Goal: Check status: Check status

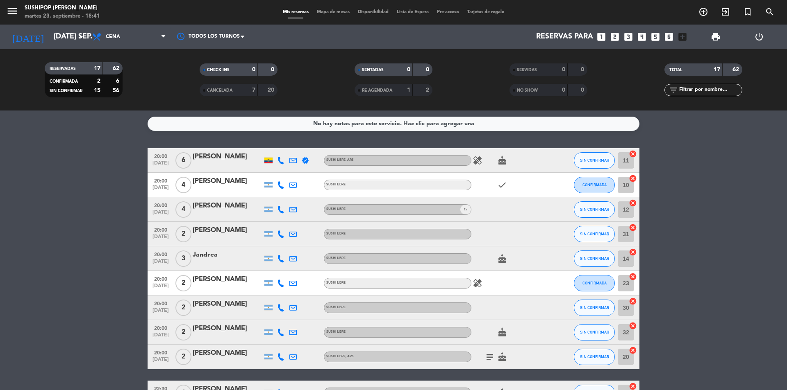
scroll to position [204, 0]
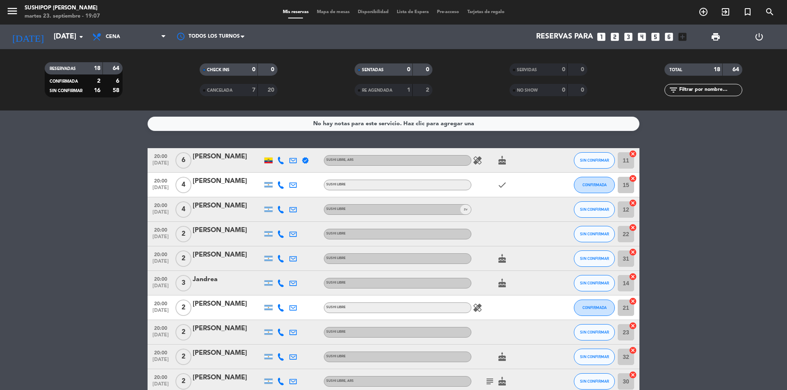
click at [479, 163] on icon "healing" at bounding box center [477, 161] width 10 height 10
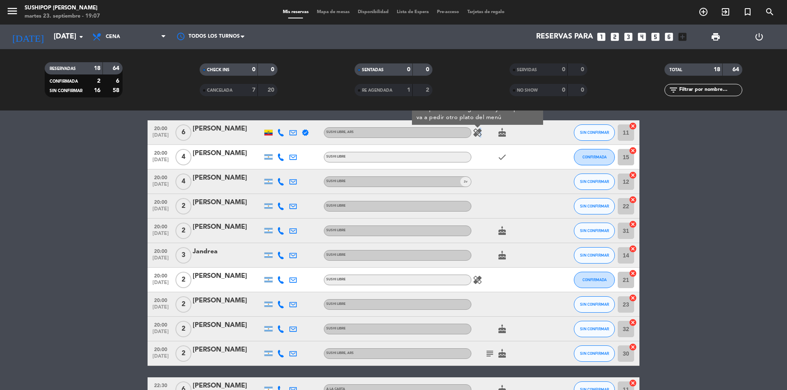
scroll to position [41, 0]
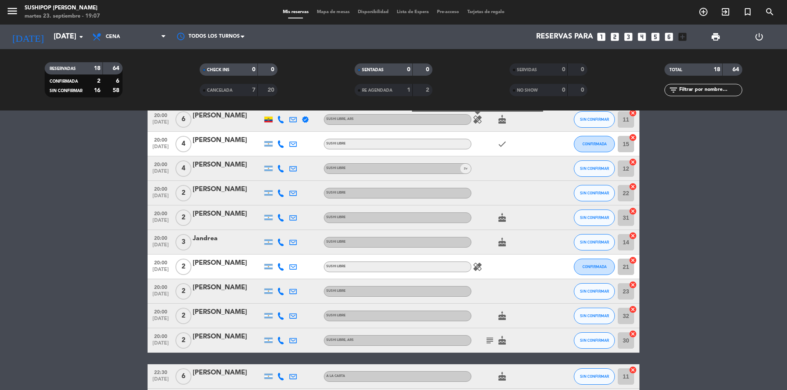
click at [491, 342] on icon "subject" at bounding box center [490, 341] width 10 height 10
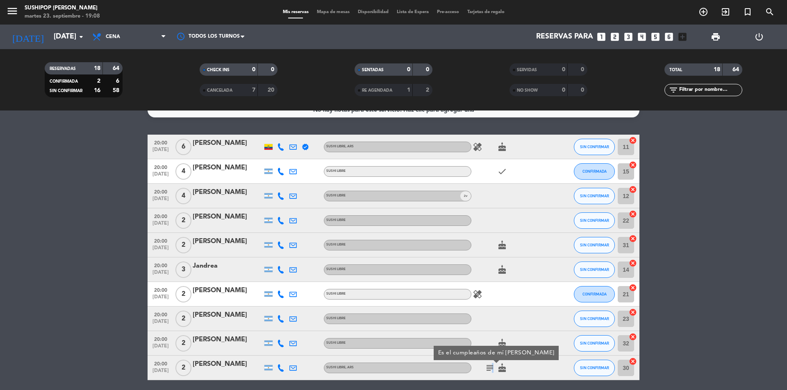
scroll to position [0, 0]
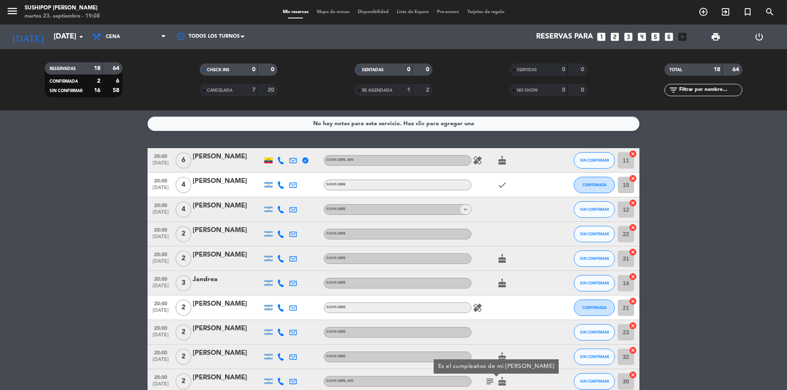
click at [476, 157] on icon "healing" at bounding box center [477, 161] width 10 height 10
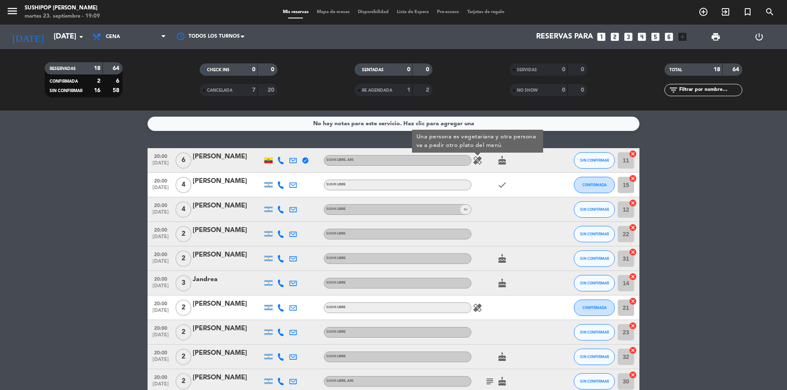
click at [475, 309] on icon "healing" at bounding box center [477, 308] width 10 height 10
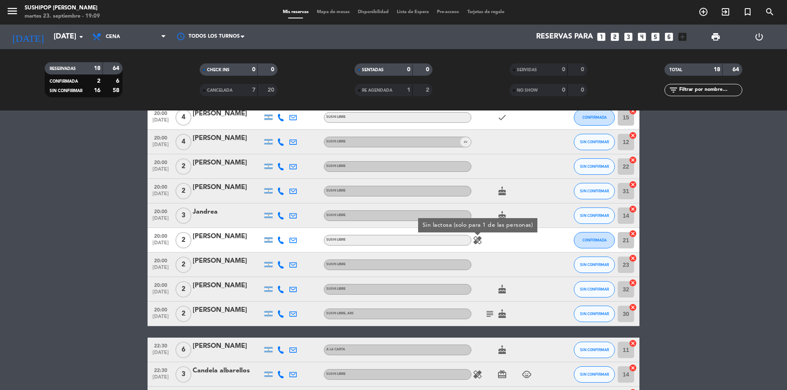
scroll to position [82, 0]
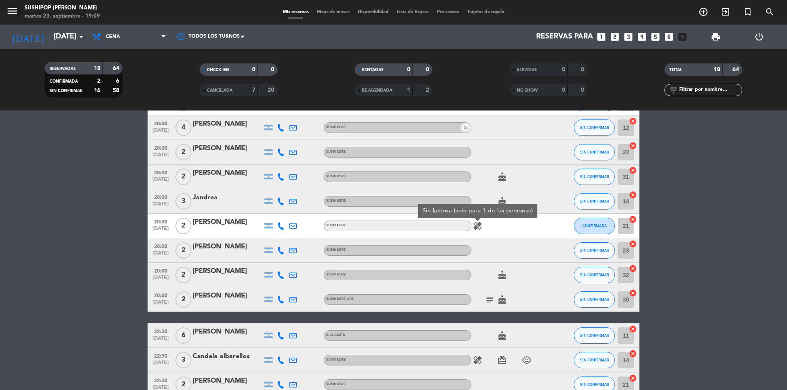
drag, startPoint x: 496, startPoint y: 306, endPoint x: 491, endPoint y: 302, distance: 6.7
click at [492, 303] on div "subject cake" at bounding box center [508, 300] width 74 height 24
click at [491, 302] on icon "subject" at bounding box center [490, 300] width 10 height 10
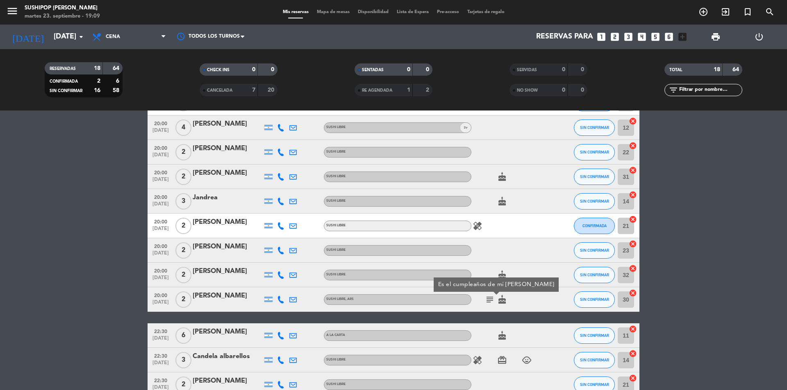
click at [525, 301] on div "subject Es el cumpleaños de mí [PERSON_NAME] cake" at bounding box center [508, 300] width 74 height 24
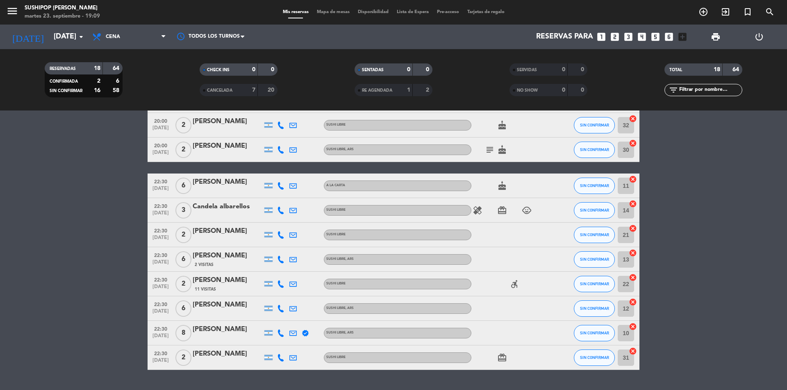
scroll to position [246, 0]
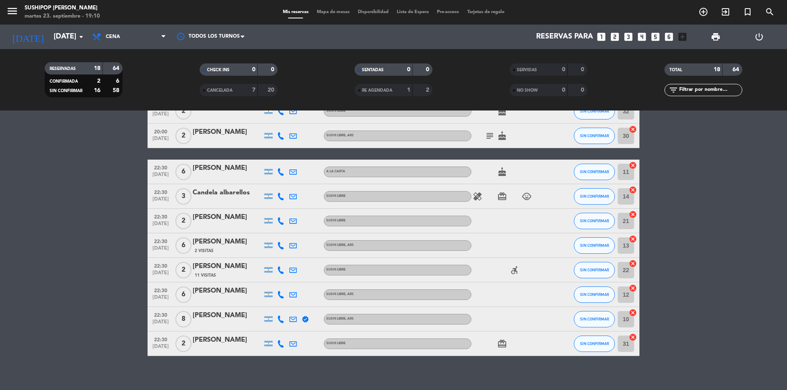
click at [484, 196] on div "healing card_giftcard child_care" at bounding box center [508, 196] width 74 height 24
click at [479, 195] on icon "healing" at bounding box center [477, 197] width 10 height 10
click at [487, 192] on div at bounding box center [490, 190] width 6 height 3
